Goal: Task Accomplishment & Management: Complete application form

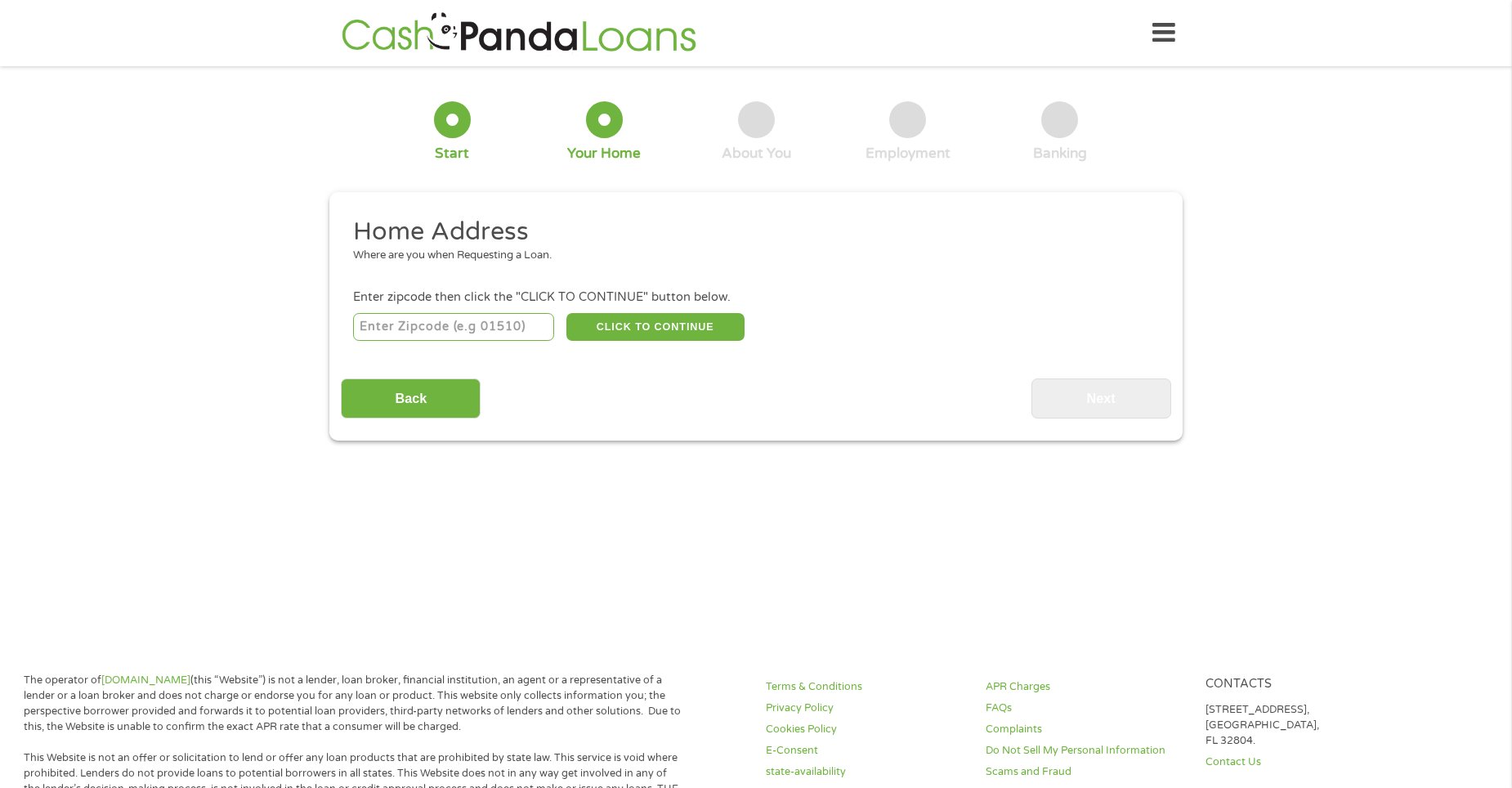
click at [430, 319] on input "number" at bounding box center [454, 327] width 202 height 28
type input "35453"
click at [703, 328] on button "CLICK TO CONTINUE" at bounding box center [654, 327] width 178 height 28
type input "35453"
type input "Cottondale"
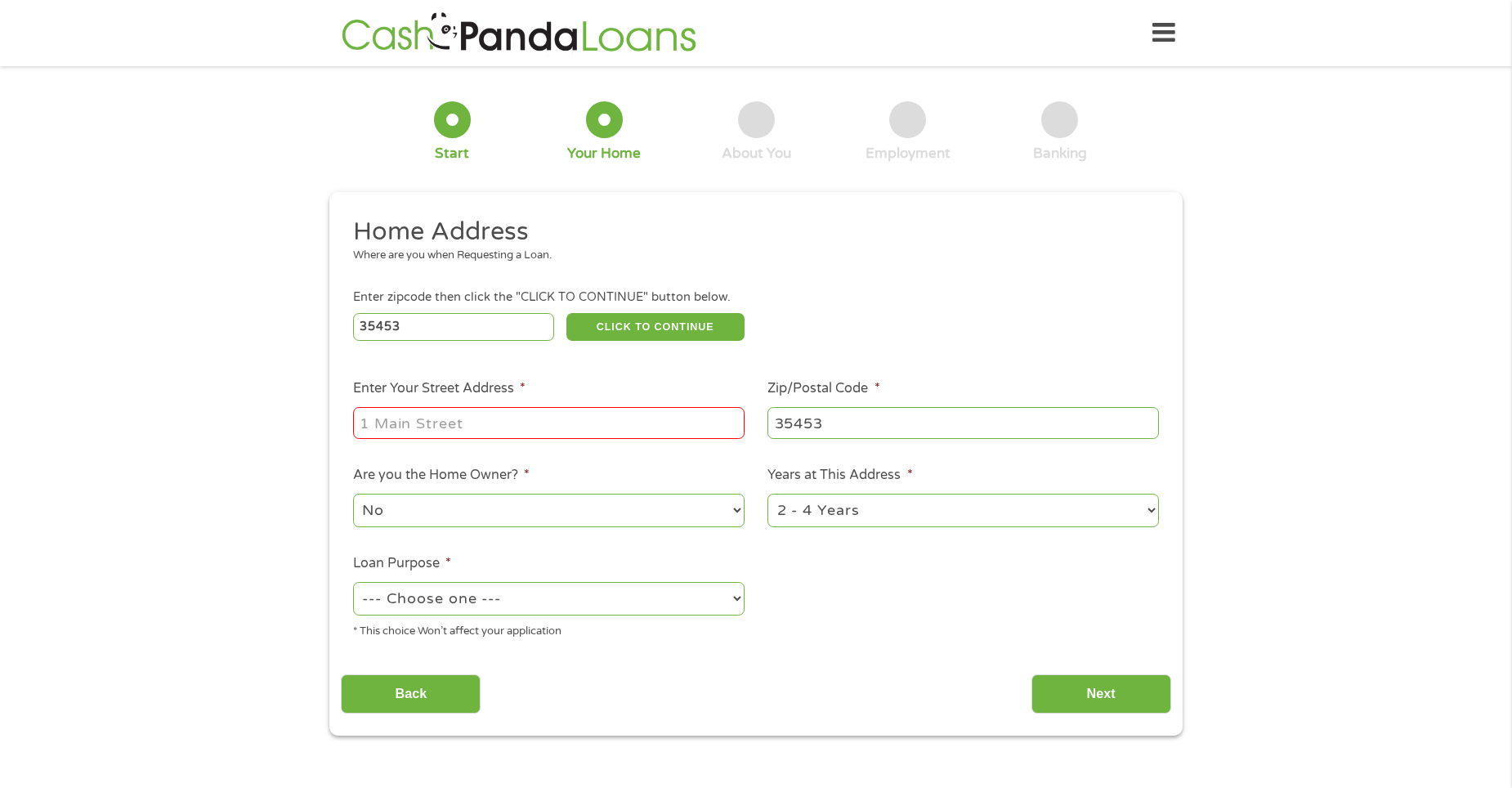
click at [557, 414] on input "Enter Your Street Address *" at bounding box center [549, 422] width 392 height 31
type input "[STREET_ADDRESS][PERSON_NAME] F272"
click at [724, 506] on select "No Yes" at bounding box center [549, 510] width 392 height 33
click at [353, 494] on select "No Yes" at bounding box center [549, 510] width 392 height 33
click at [1140, 505] on select "1 Year or less 1 - 2 Years 2 - 4 Years Over 4 Years" at bounding box center [963, 510] width 392 height 33
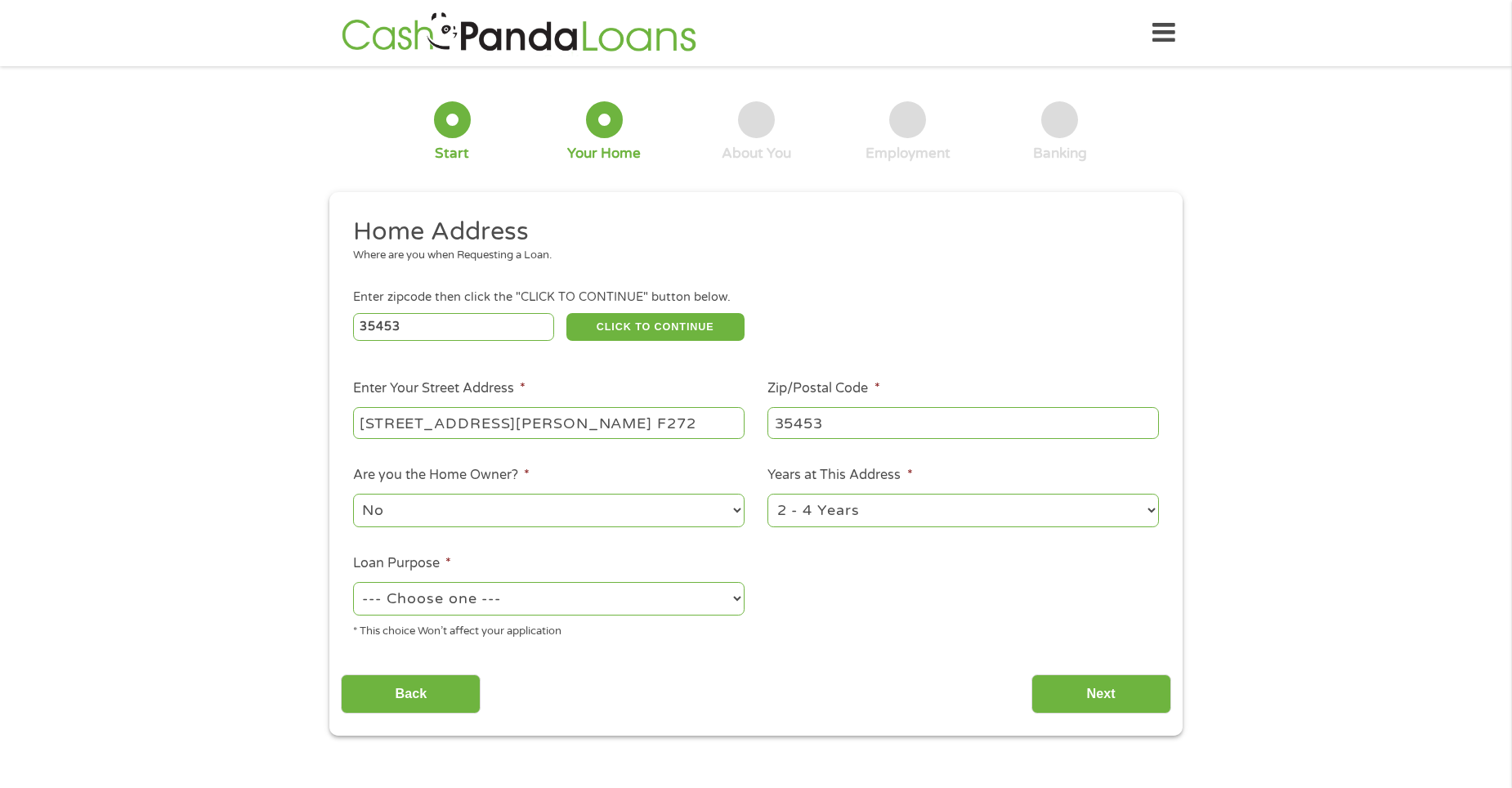
select select "60months"
click at [767, 494] on select "1 Year or less 1 - 2 Years 2 - 4 Years Over 4 Years" at bounding box center [963, 510] width 392 height 33
click at [736, 597] on select "--- Choose one --- Pay Bills Debt Consolidation Home Improvement Major Purchase…" at bounding box center [549, 598] width 392 height 33
select select "paybills"
click at [353, 582] on select "--- Choose one --- Pay Bills Debt Consolidation Home Improvement Major Purchase…" at bounding box center [549, 598] width 392 height 33
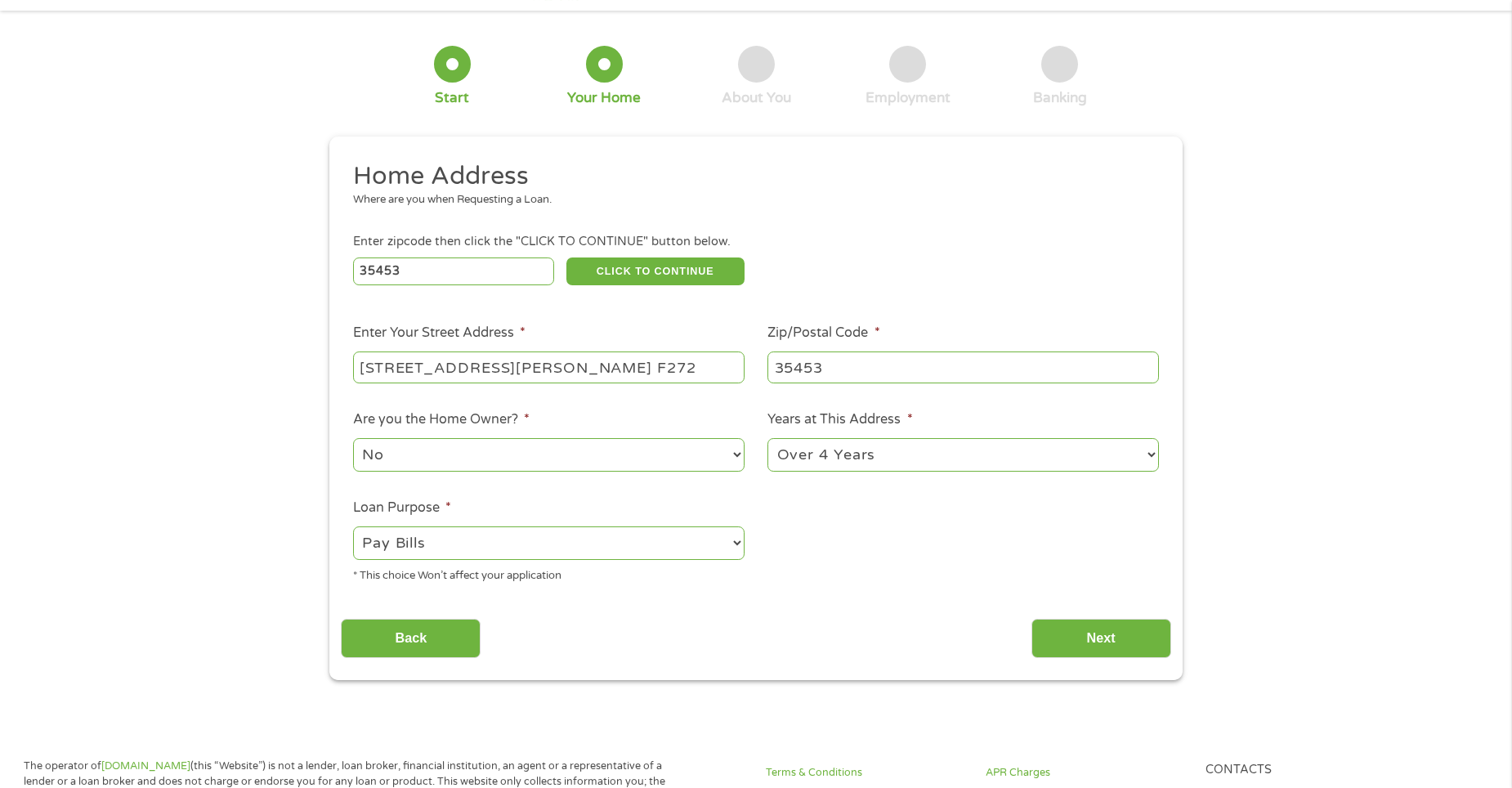
scroll to position [246, 0]
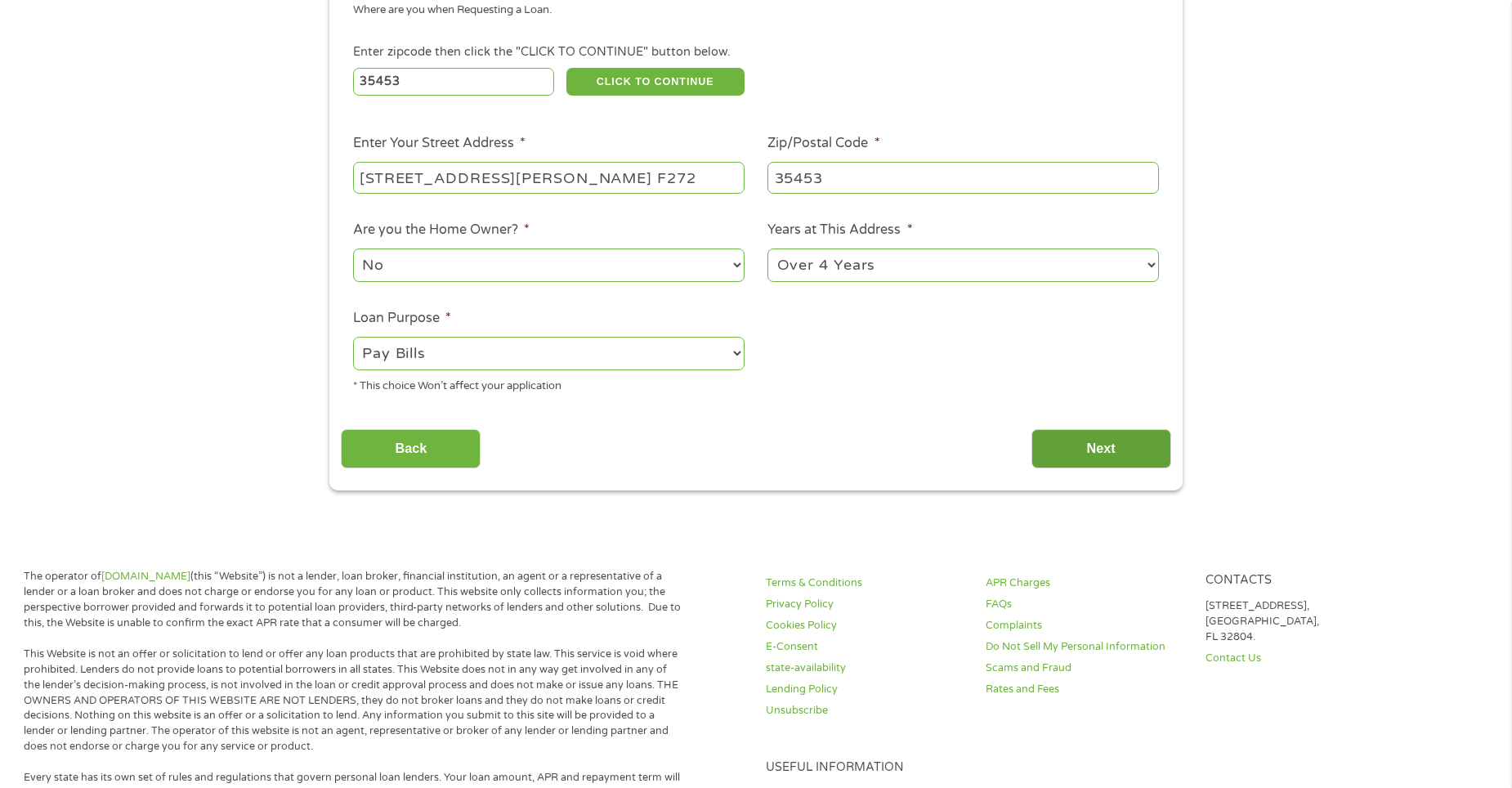
click at [1105, 450] on input "Next" at bounding box center [1100, 449] width 140 height 40
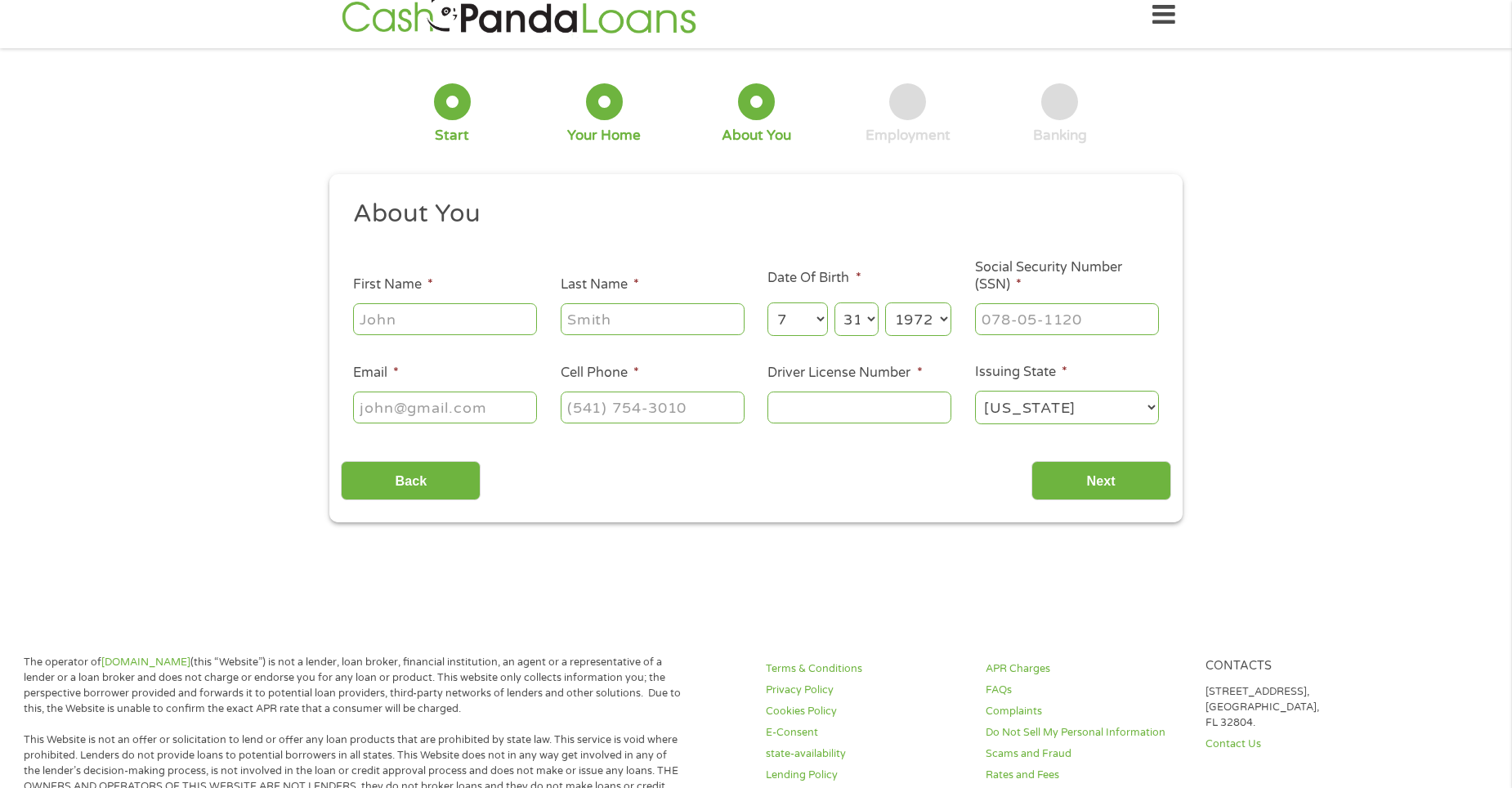
scroll to position [0, 0]
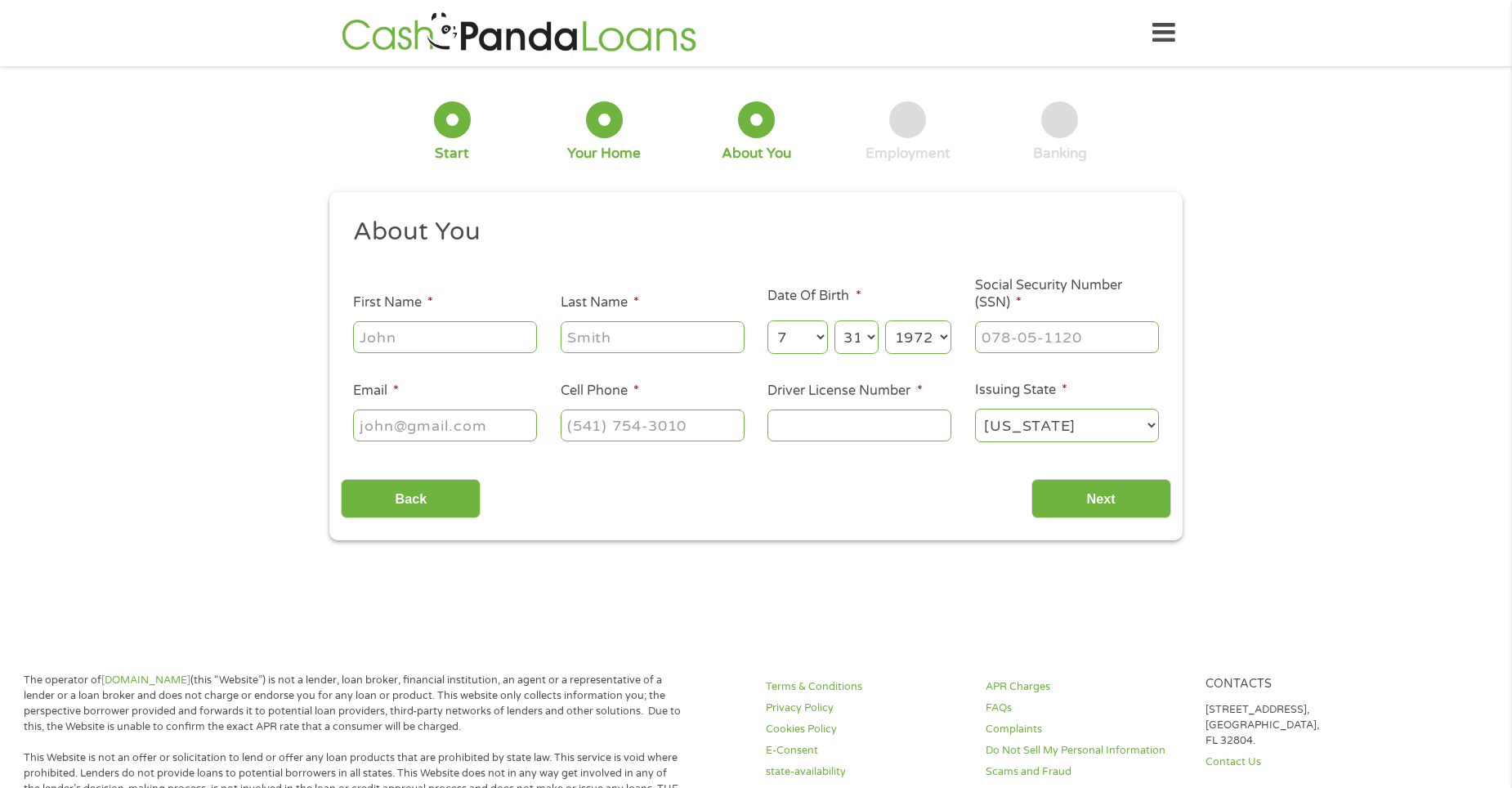
click at [501, 337] on input "First Name *" at bounding box center [445, 337] width 184 height 31
type input "[PERSON_NAME]"
type input "[EMAIL_ADDRESS][DOMAIN_NAME]"
type input "[PHONE_NUMBER]"
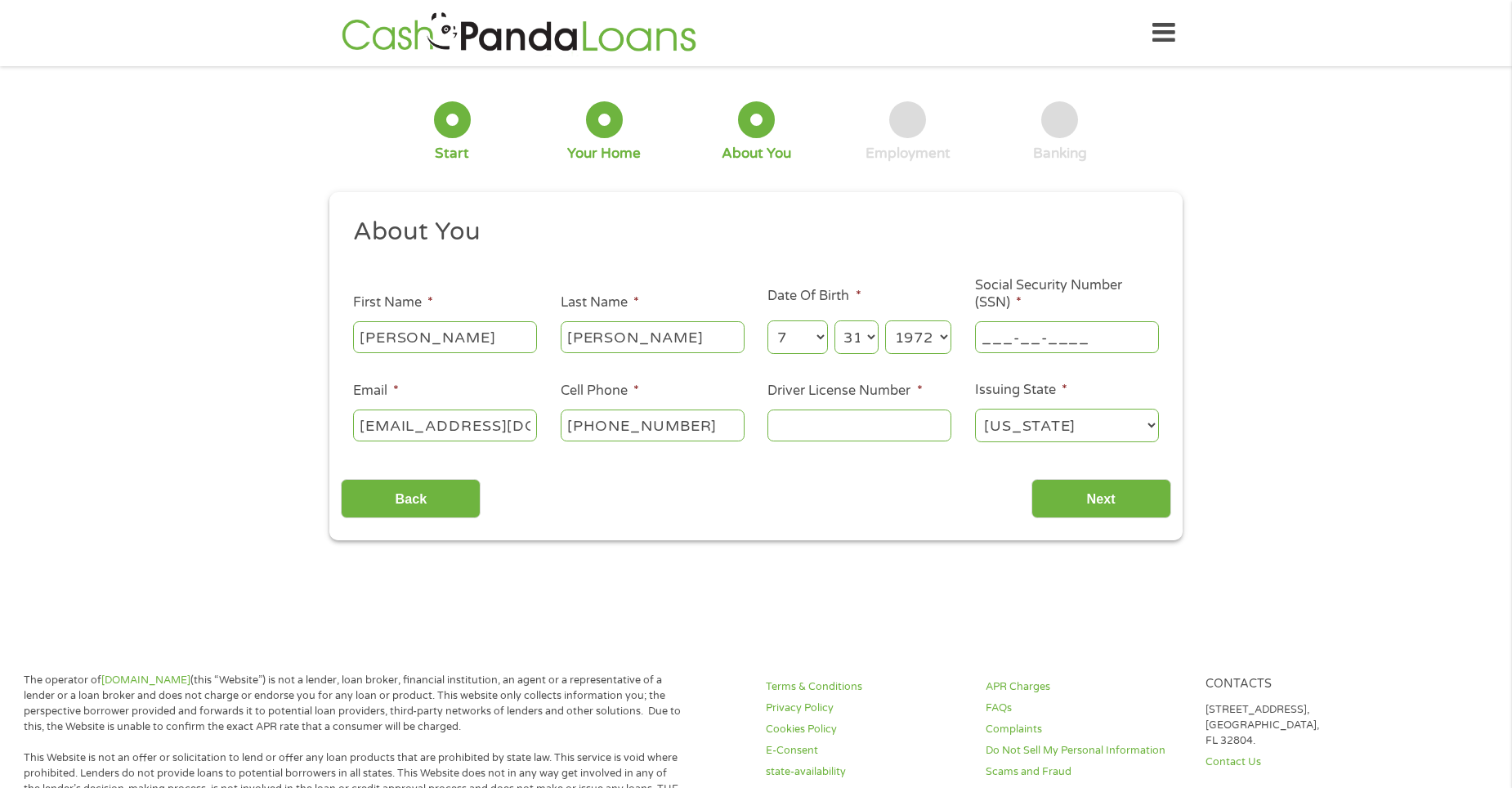
click at [1092, 333] on input "___-__-____" at bounding box center [1067, 337] width 184 height 31
type input "419-11-6227"
type input "5685747"
type input "[PHONE_NUMBER]"
click at [1108, 503] on input "Next" at bounding box center [1100, 498] width 140 height 40
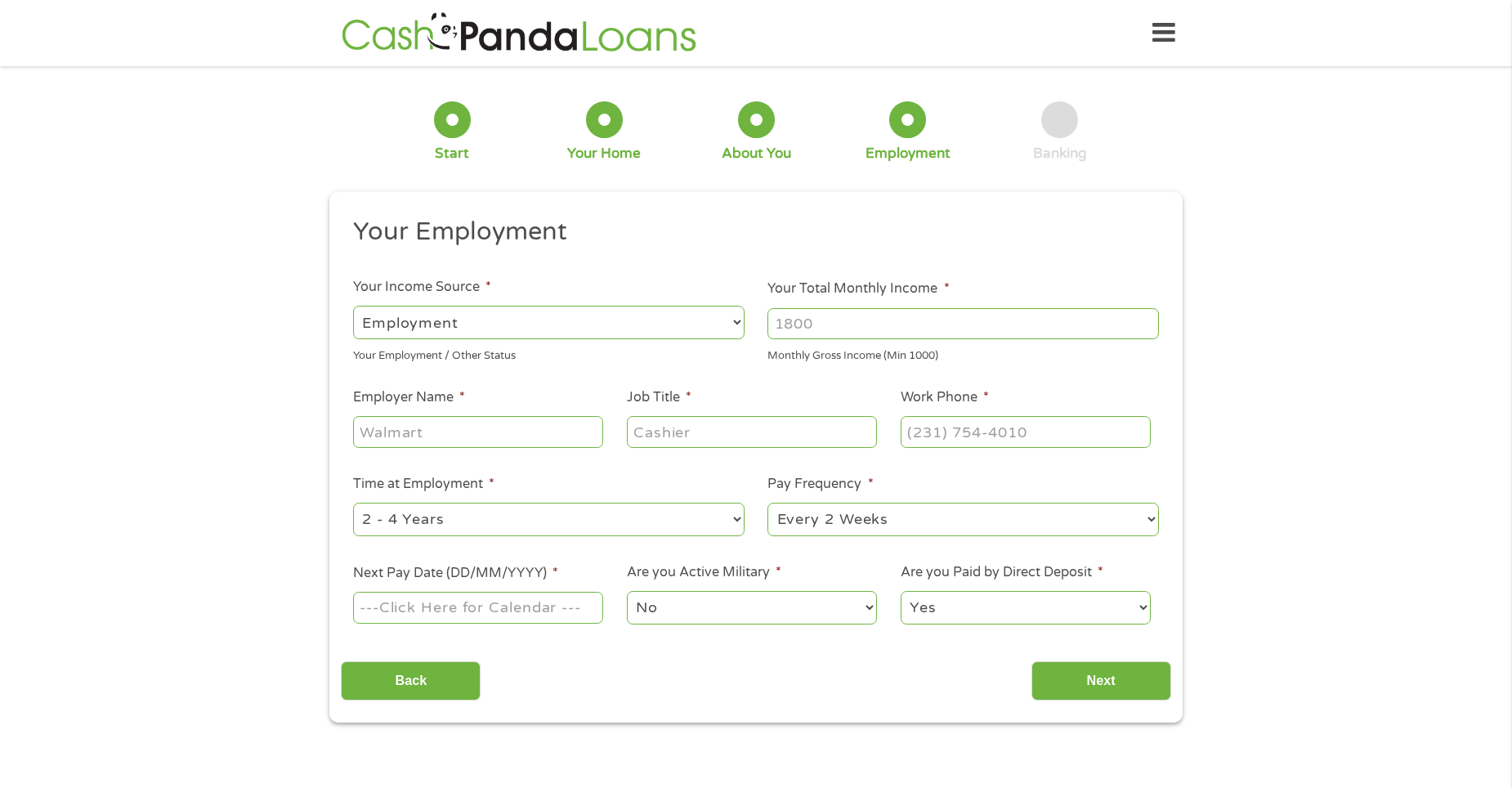
scroll to position [6, 6]
click at [821, 319] on input "Your Total Monthly Income *" at bounding box center [963, 323] width 392 height 31
type input "3400"
type input "[GEOGRAPHIC_DATA][US_STATE]"
type input "Administrative Secretary"
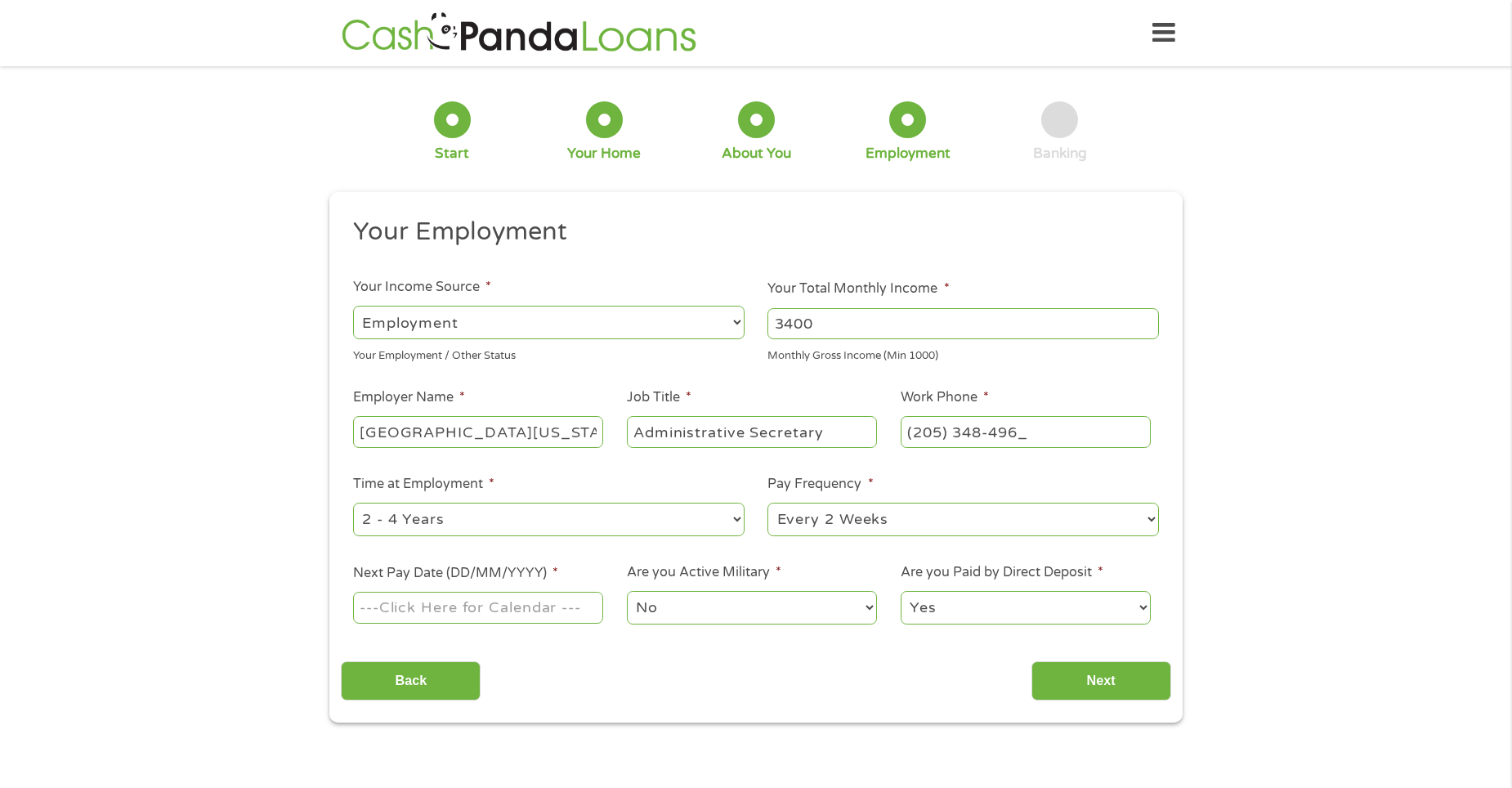
type input "[PHONE_NUMBER]"
click at [730, 513] on select "--- Choose one --- 1 Year or less 1 - 2 Years 2 - 4 Years Over 4 Years" at bounding box center [549, 519] width 392 height 33
select select "60months"
click at [353, 503] on select "--- Choose one --- 1 Year or less 1 - 2 Years 2 - 4 Years Over 4 Years" at bounding box center [549, 519] width 392 height 33
click at [444, 606] on input "Next Pay Date (DD/MM/YYYY) *" at bounding box center [478, 607] width 250 height 31
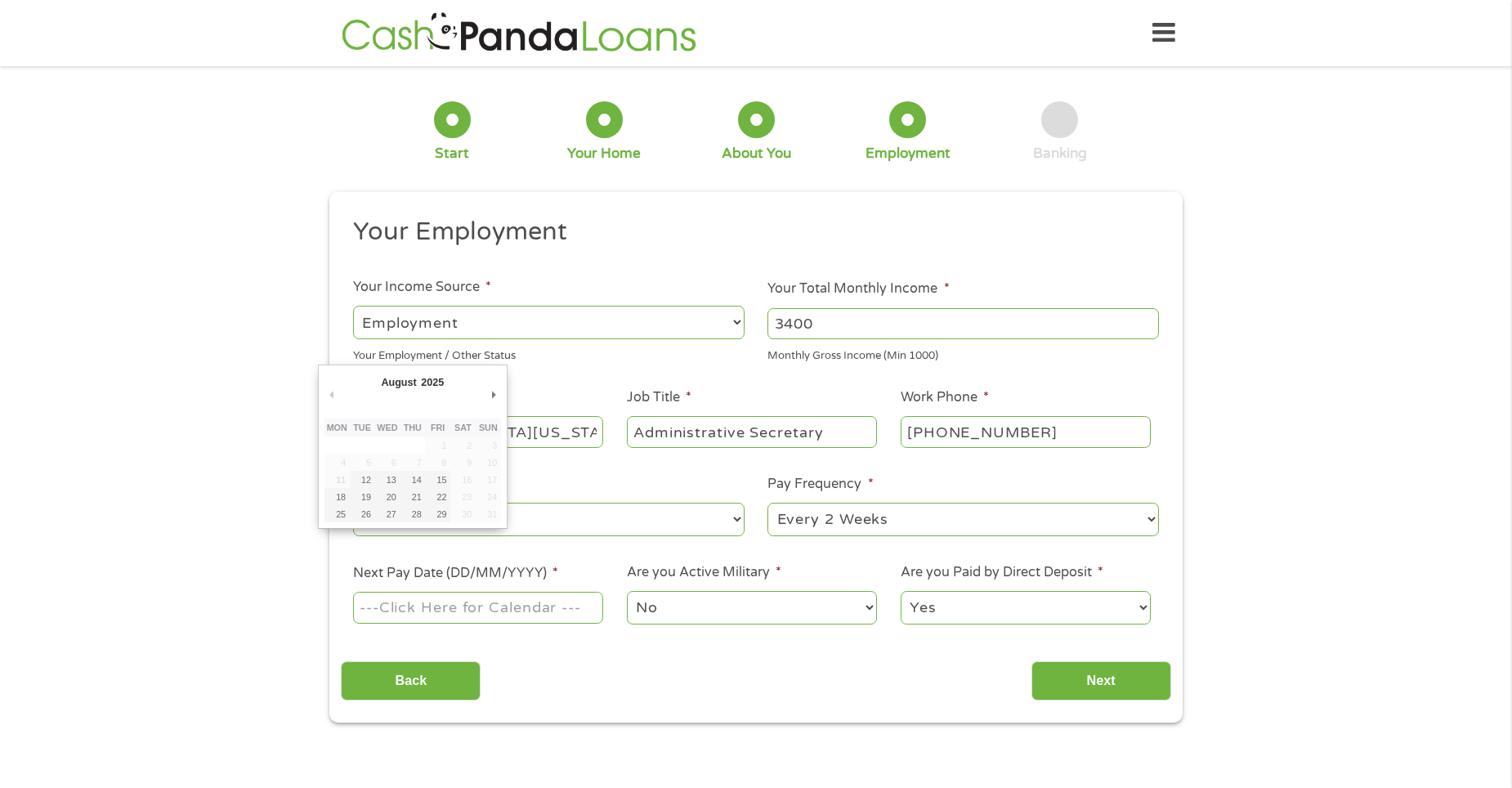
click at [444, 606] on input "Next Pay Date (DD/MM/YYYY) *" at bounding box center [478, 607] width 250 height 31
type input "[DATE]"
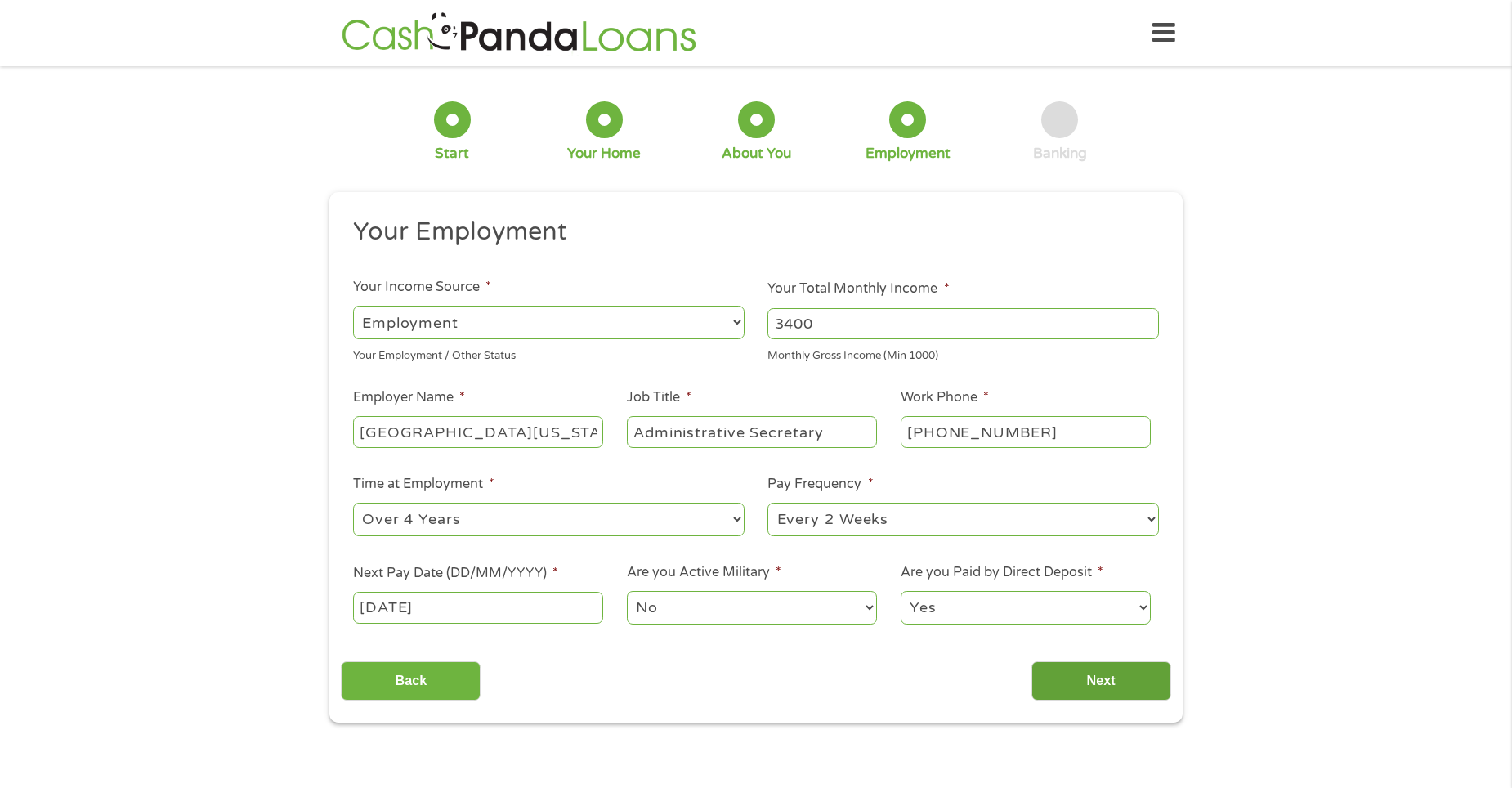
click at [1140, 685] on input "Next" at bounding box center [1100, 681] width 140 height 40
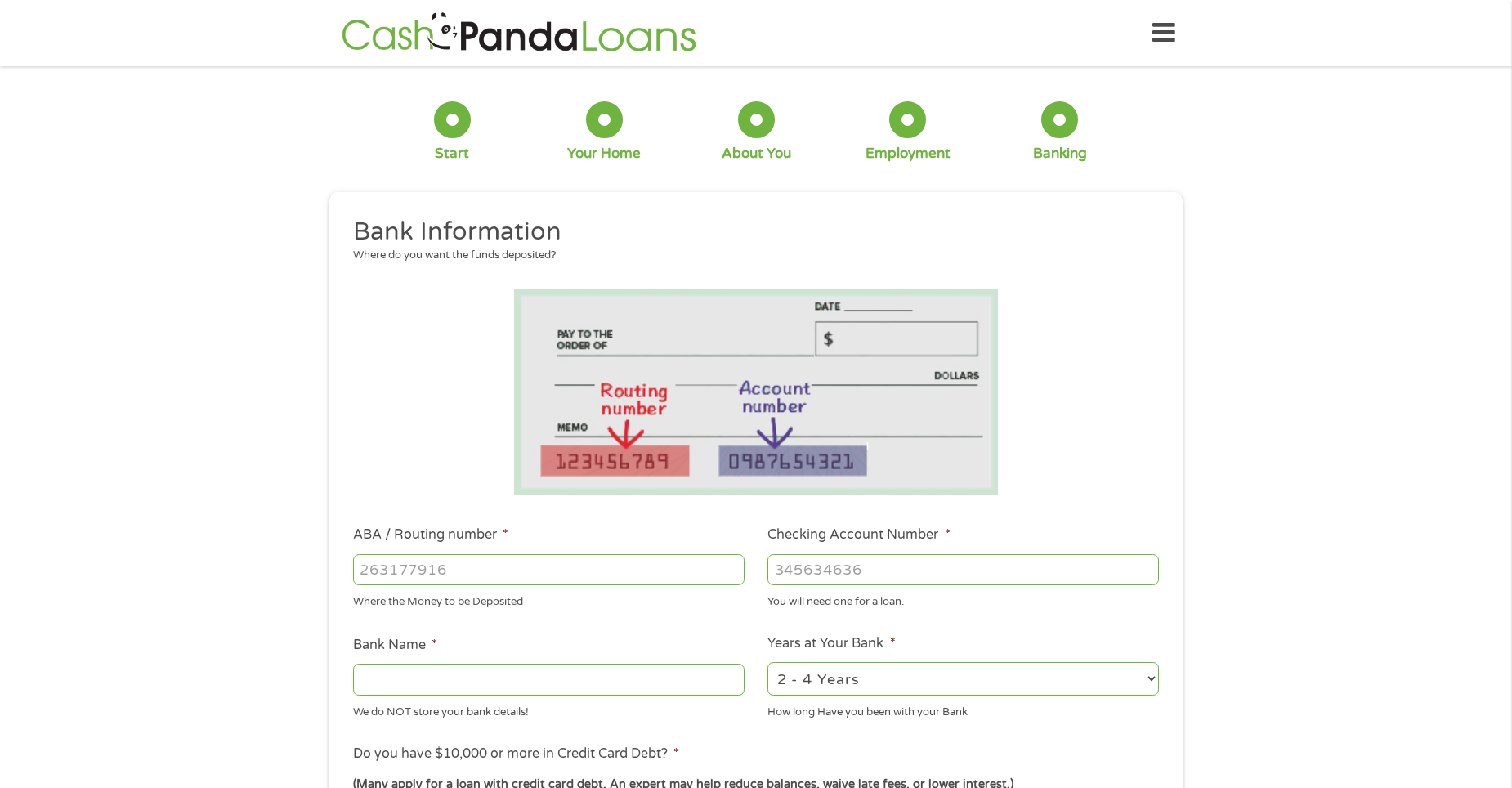
click at [480, 566] on input "ABA / Routing number *" at bounding box center [549, 570] width 392 height 31
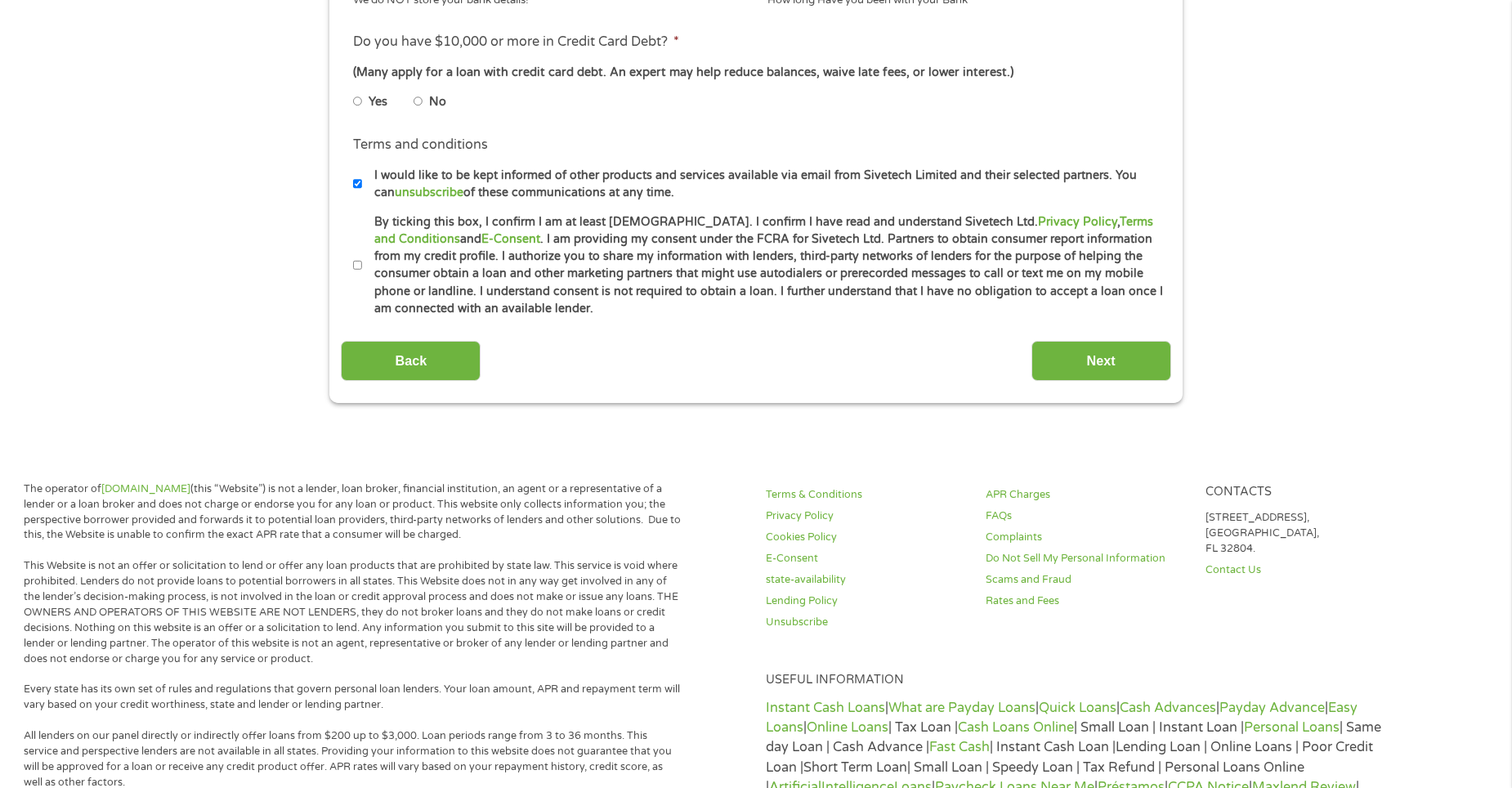
scroll to position [817, 0]
